Goal: Task Accomplishment & Management: Use online tool/utility

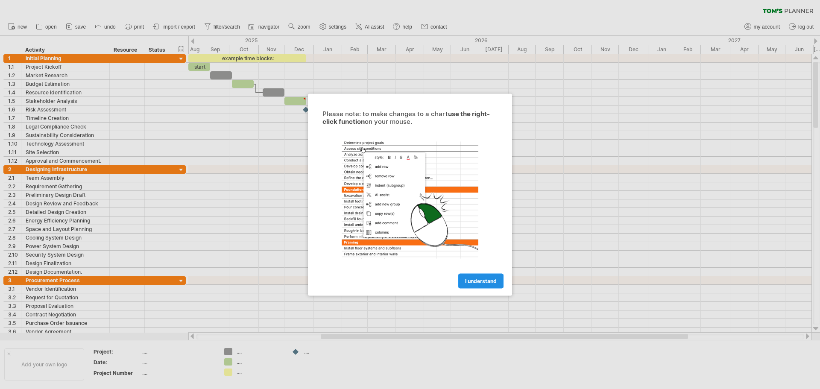
click at [477, 282] on span "I understand" at bounding box center [481, 281] width 32 height 6
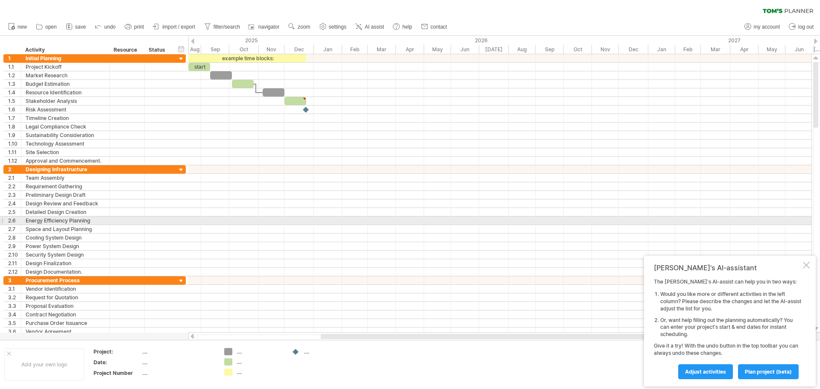
click at [313, 208] on div at bounding box center [499, 203] width 623 height 9
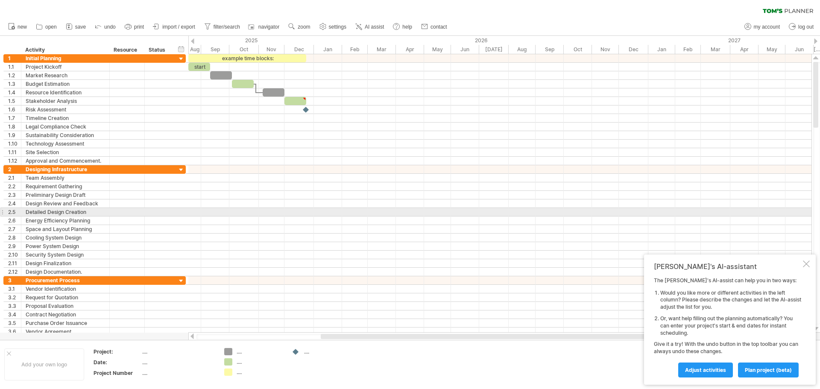
click at [397, 209] on div at bounding box center [499, 212] width 623 height 9
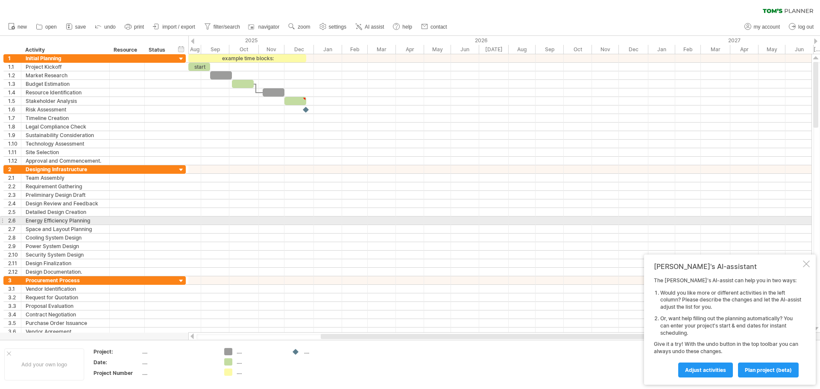
click at [398, 225] on div at bounding box center [499, 229] width 623 height 9
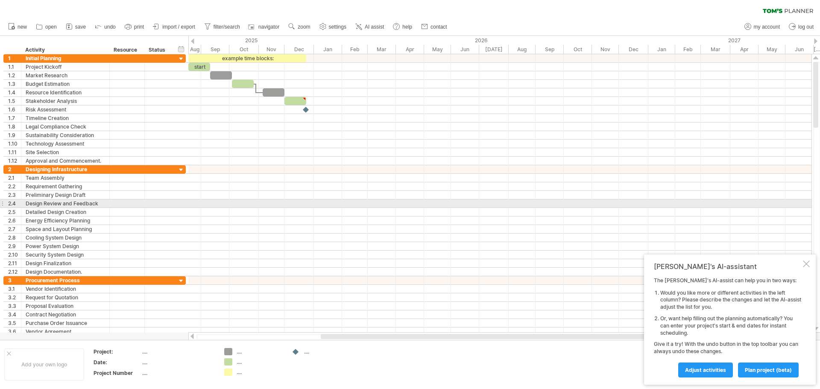
click at [521, 206] on div at bounding box center [499, 203] width 623 height 9
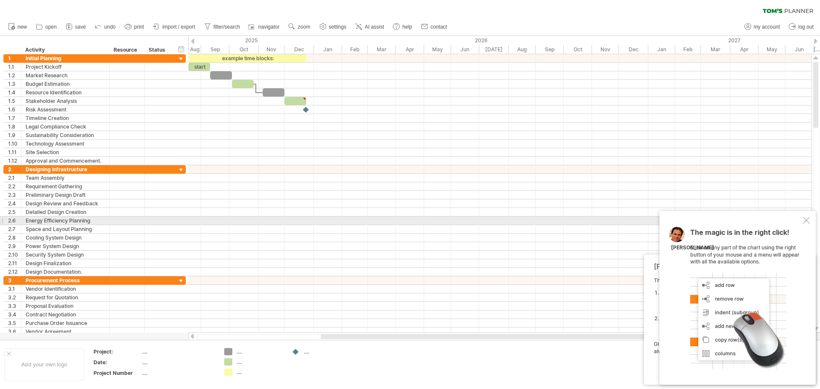
click at [806, 221] on div at bounding box center [806, 220] width 7 height 7
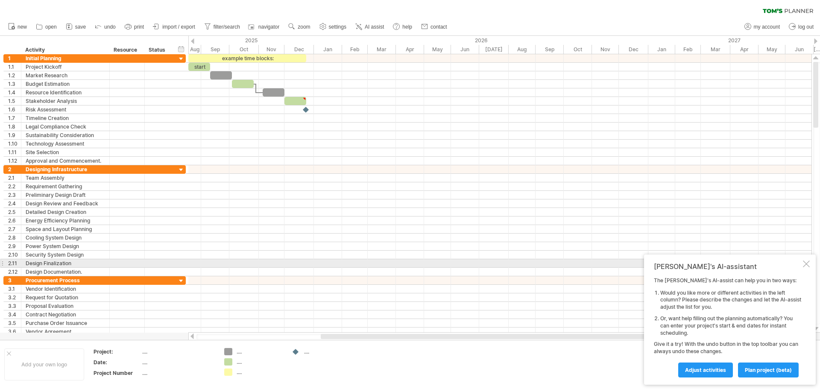
click at [807, 265] on div at bounding box center [806, 264] width 7 height 7
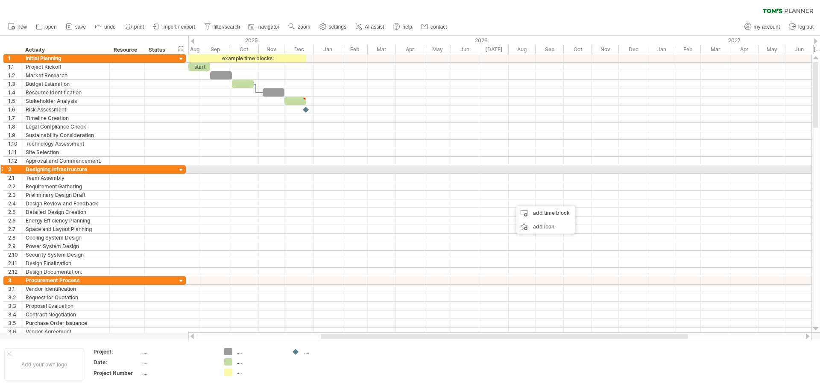
click at [427, 172] on div at bounding box center [499, 169] width 623 height 9
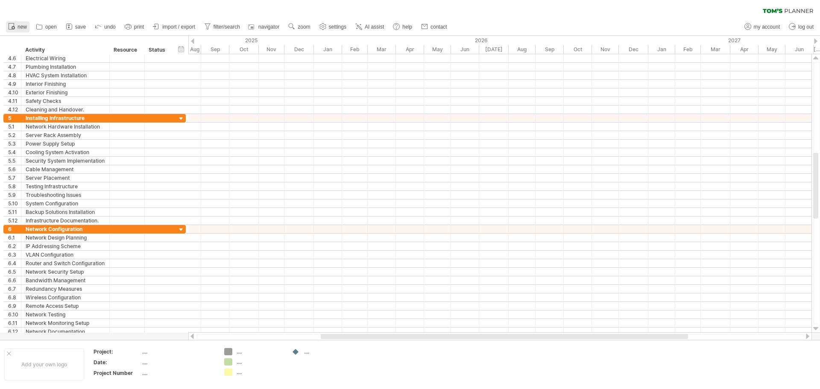
click at [11, 29] on rect at bounding box center [11, 26] width 5 height 6
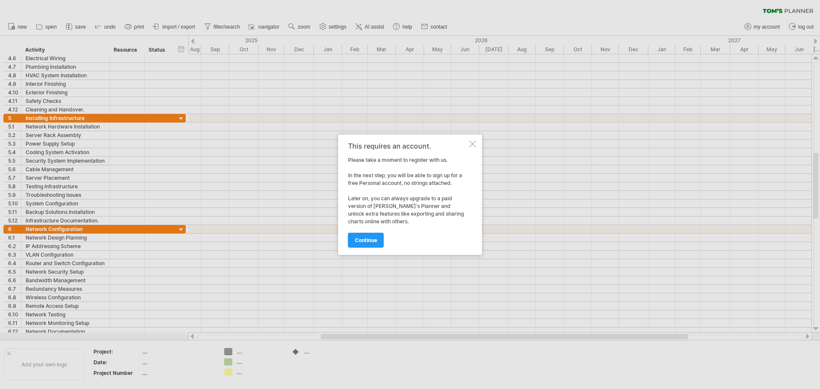
click at [474, 146] on div at bounding box center [472, 144] width 7 height 7
